Goal: Complete application form

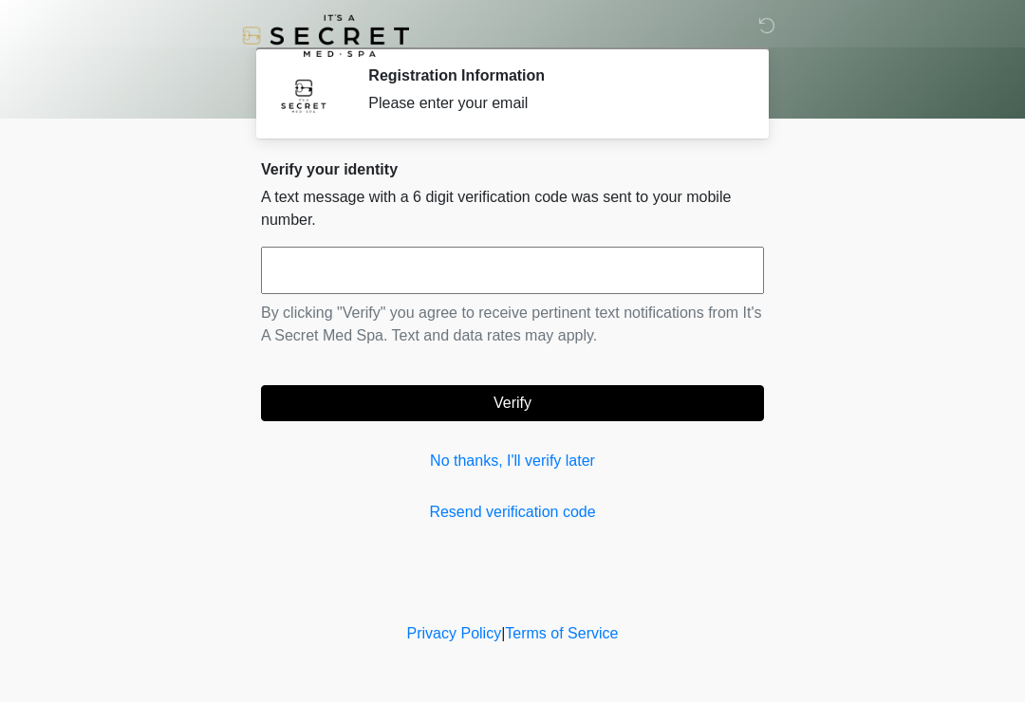
click at [575, 464] on link "No thanks, I'll verify later" at bounding box center [512, 461] width 503 height 23
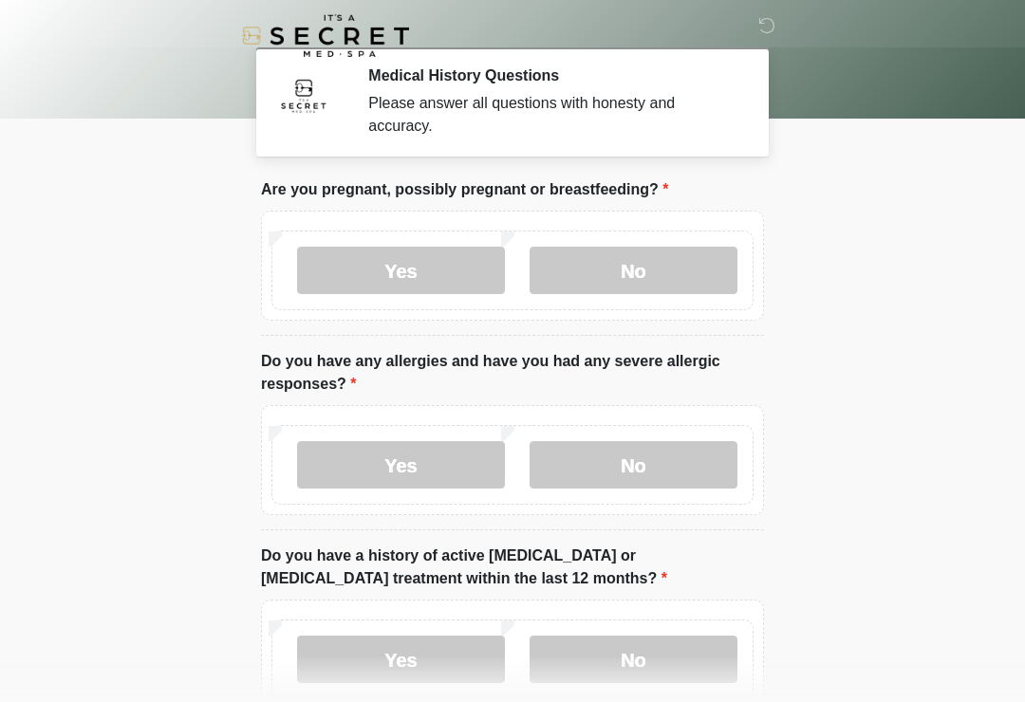
click at [684, 275] on label "No" at bounding box center [634, 270] width 208 height 47
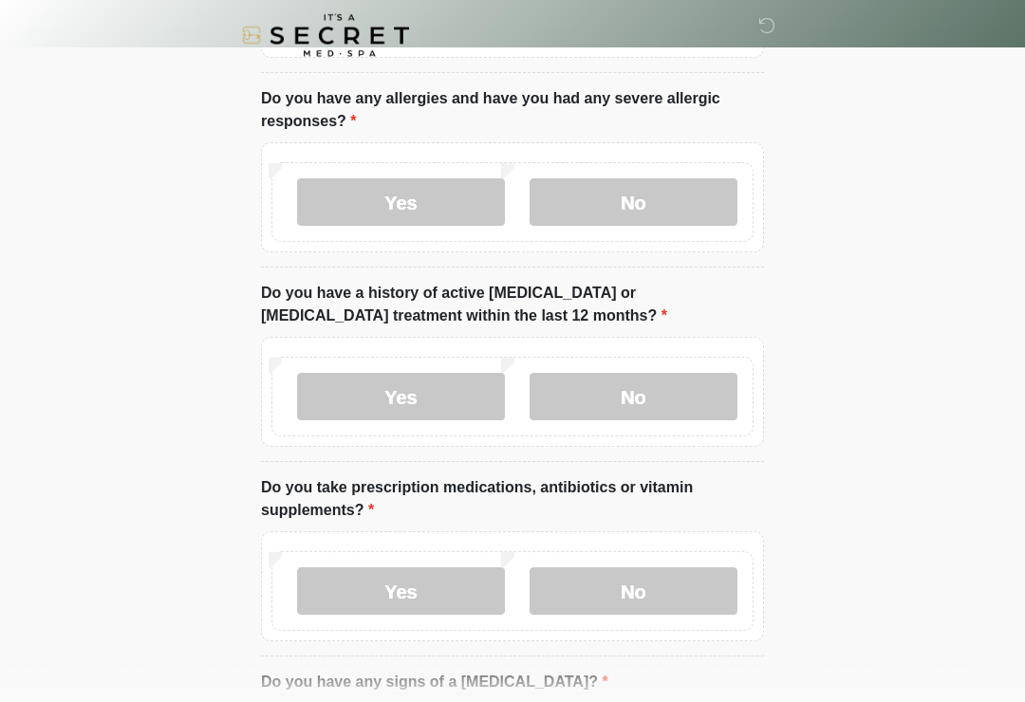
click at [669, 185] on label "No" at bounding box center [634, 202] width 208 height 47
click at [655, 388] on label "No" at bounding box center [634, 396] width 208 height 47
click at [653, 583] on label "No" at bounding box center [634, 591] width 208 height 47
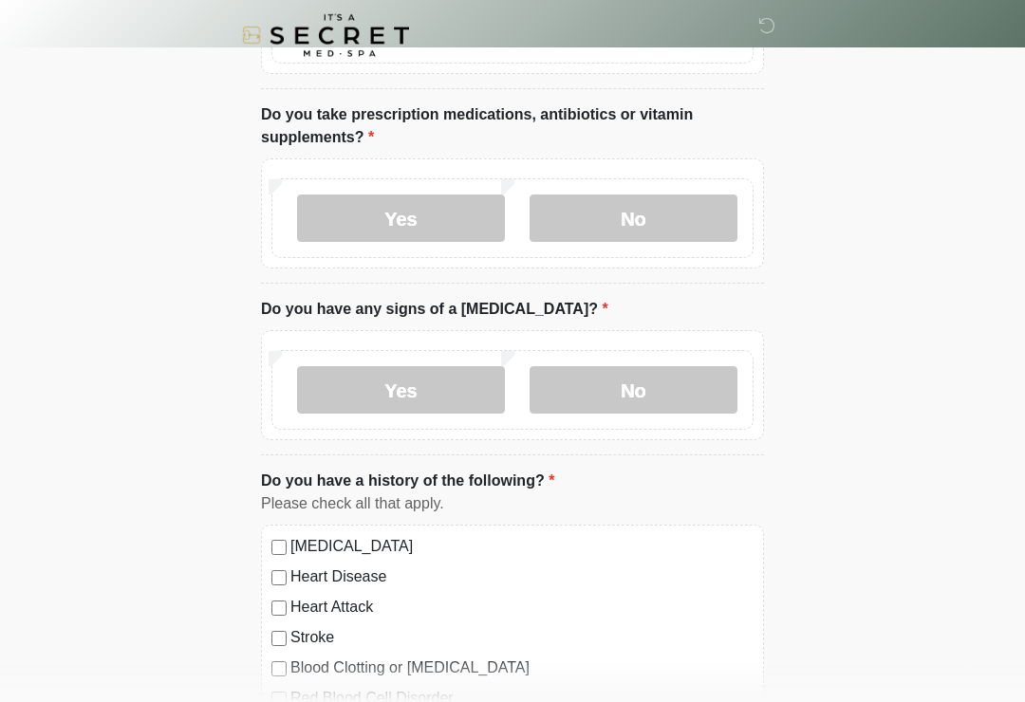
click at [645, 399] on label "No" at bounding box center [634, 390] width 208 height 47
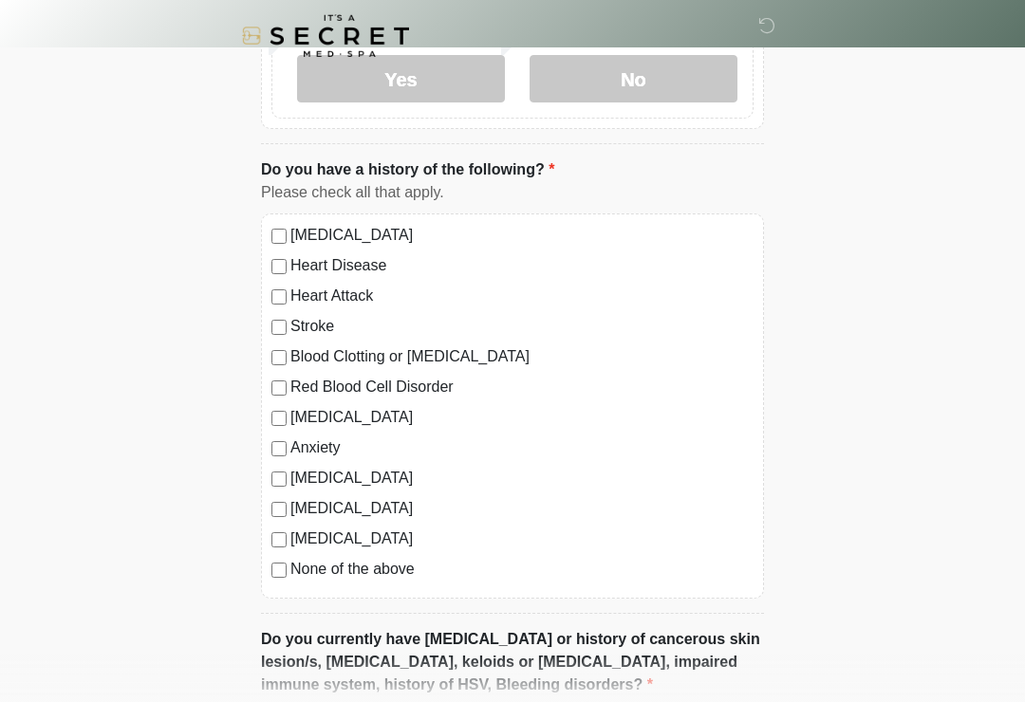
scroll to position [931, 0]
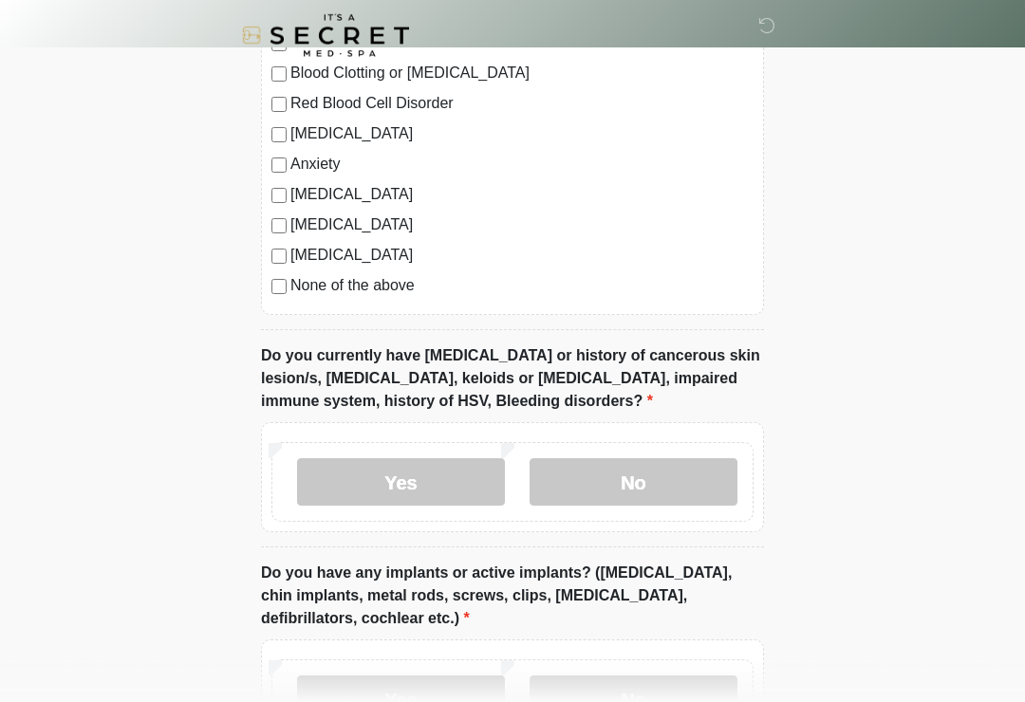
click at [669, 477] on label "No" at bounding box center [634, 482] width 208 height 47
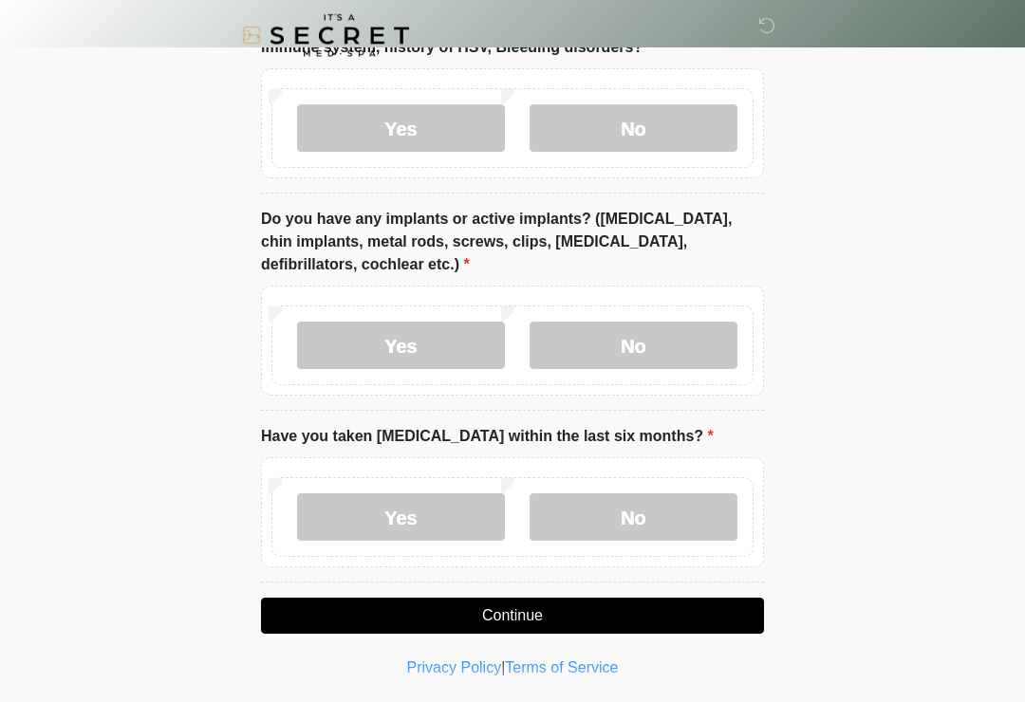
click at [628, 339] on label "No" at bounding box center [634, 346] width 208 height 47
click at [658, 495] on label "No" at bounding box center [634, 516] width 208 height 47
click at [656, 622] on button "Continue" at bounding box center [512, 616] width 503 height 36
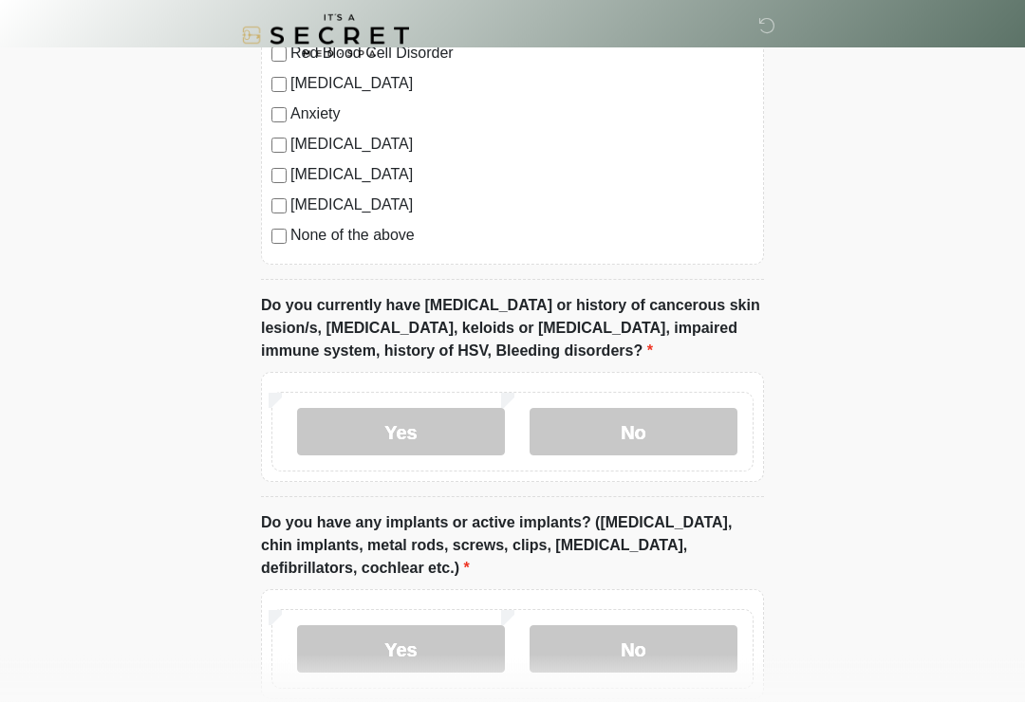
scroll to position [1586, 0]
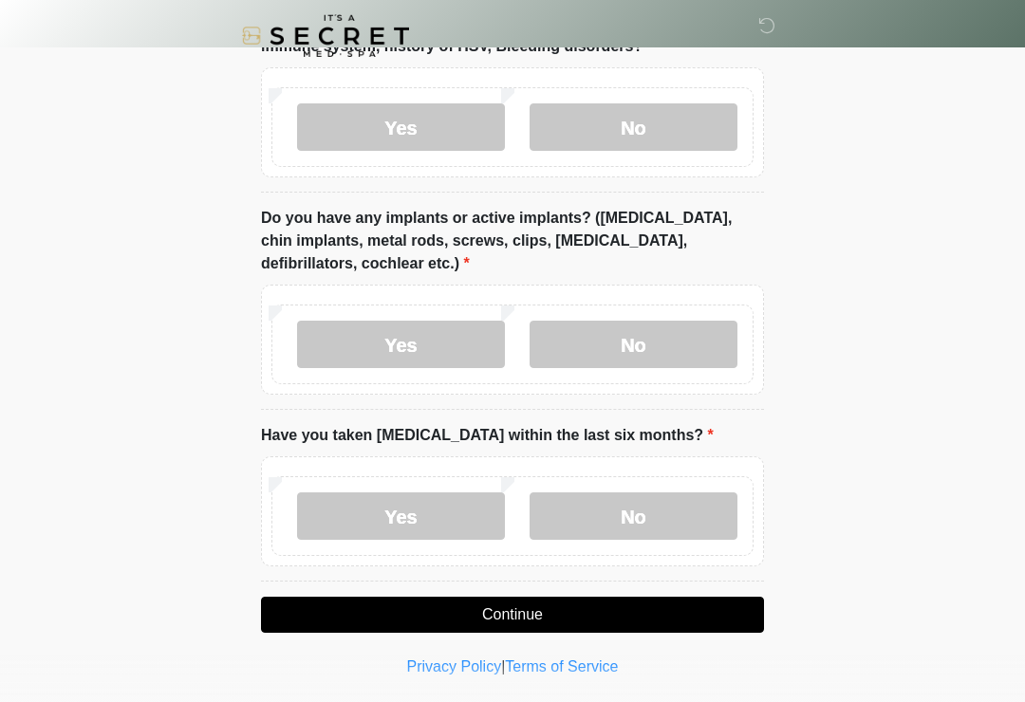
click at [633, 615] on button "Continue" at bounding box center [512, 615] width 503 height 36
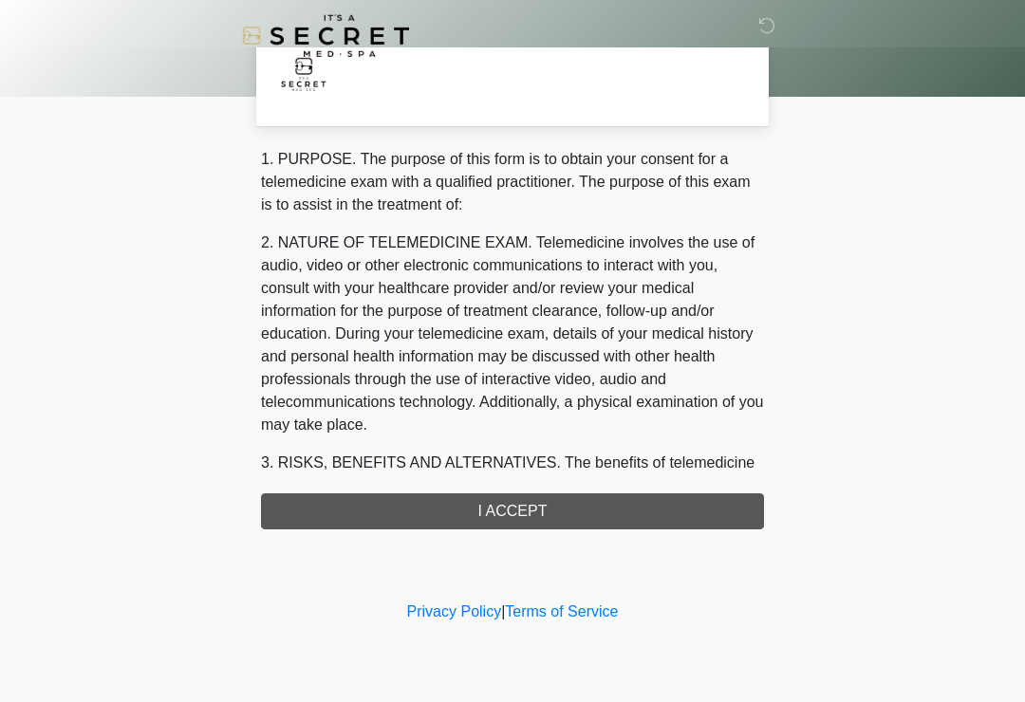
scroll to position [0, 0]
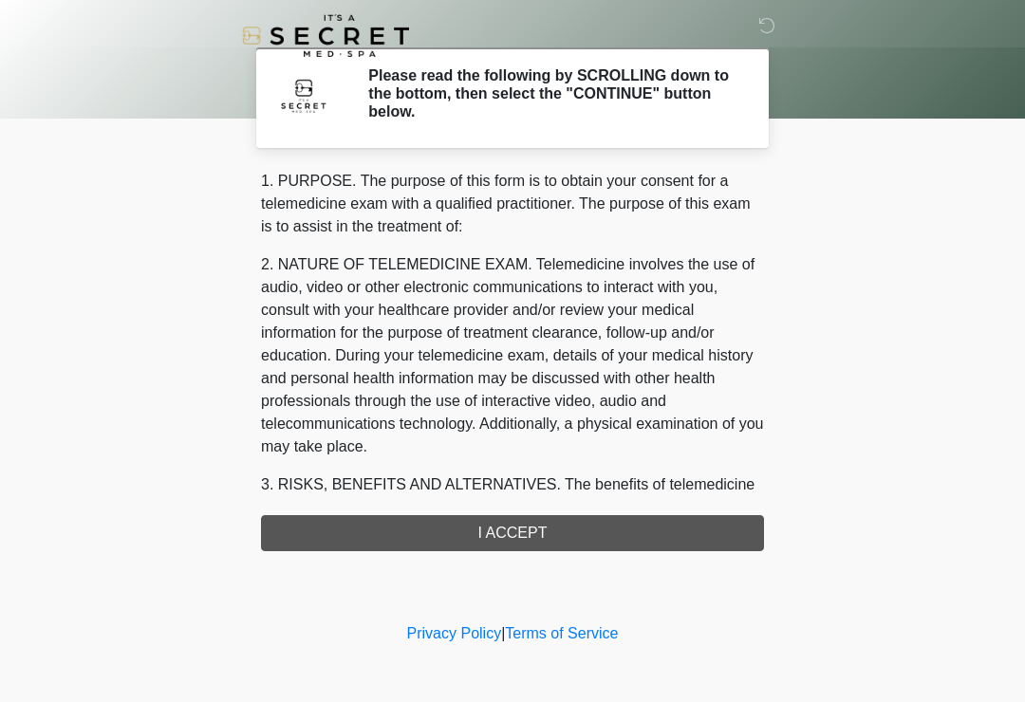
click at [608, 531] on div "1. PURPOSE. The purpose of this form is to obtain your consent for a telemedici…" at bounding box center [512, 361] width 503 height 382
click at [585, 531] on div "1. PURPOSE. The purpose of this form is to obtain your consent for a telemedici…" at bounding box center [512, 361] width 503 height 382
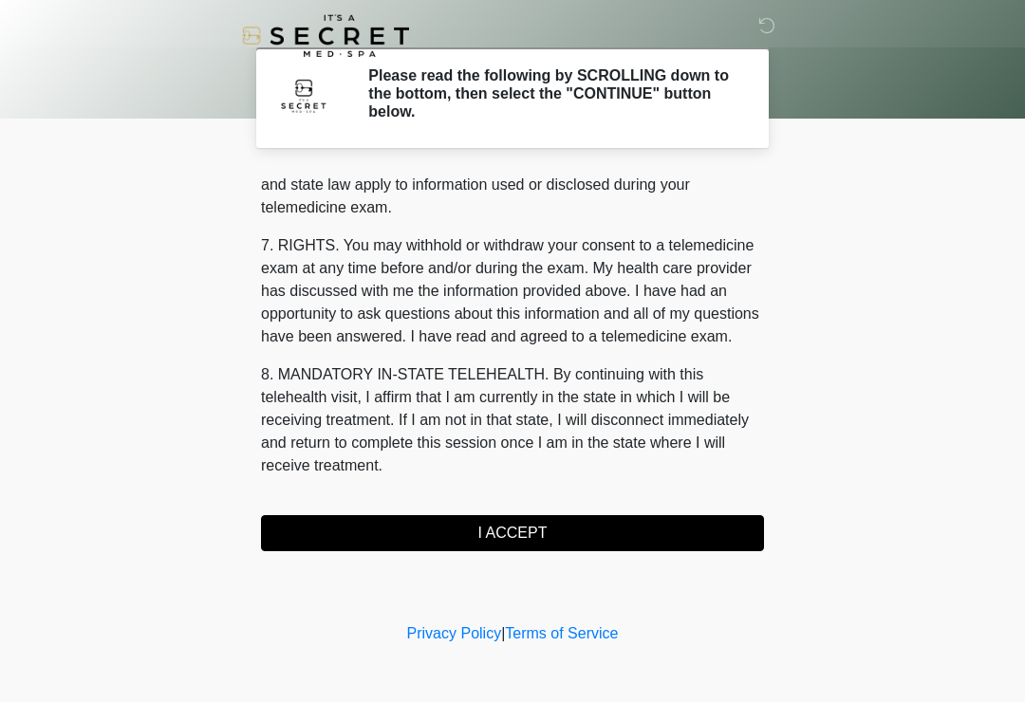
scroll to position [778, 0]
click at [583, 535] on button "I ACCEPT" at bounding box center [512, 533] width 503 height 36
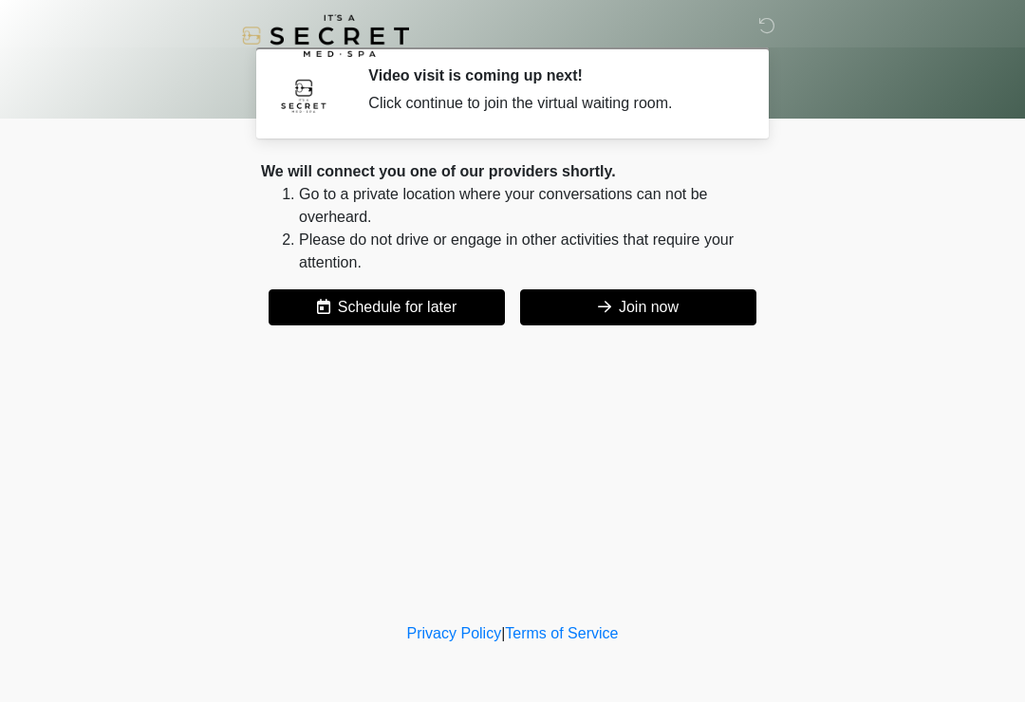
click at [680, 307] on button "Join now" at bounding box center [638, 307] width 236 height 36
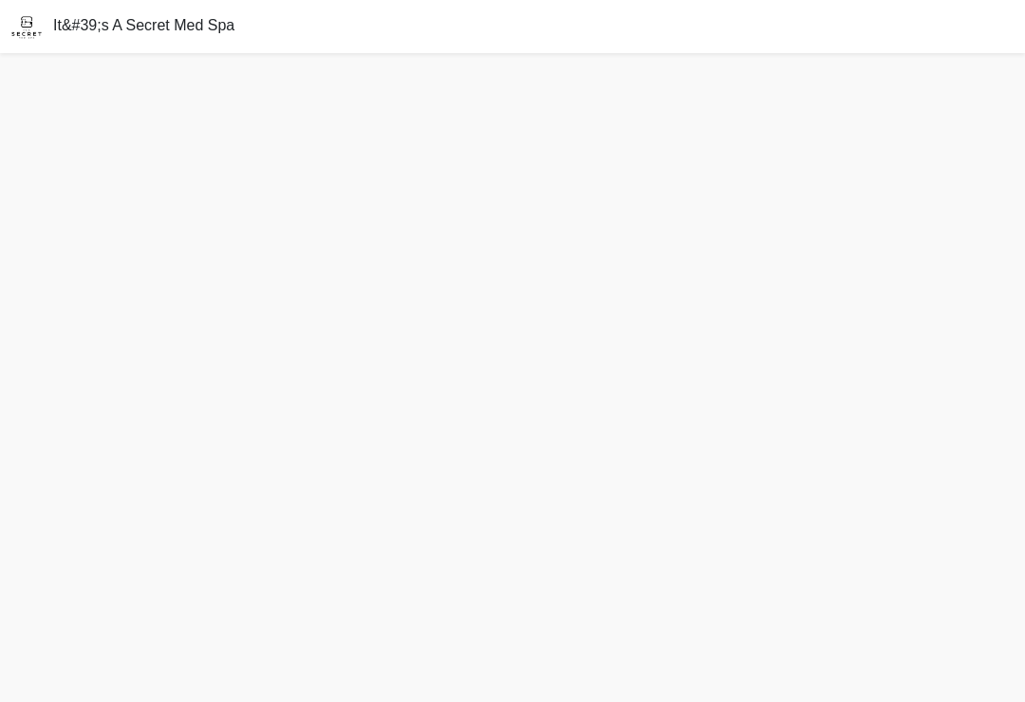
scroll to position [11, 0]
